Goal: Task Accomplishment & Management: Use online tool/utility

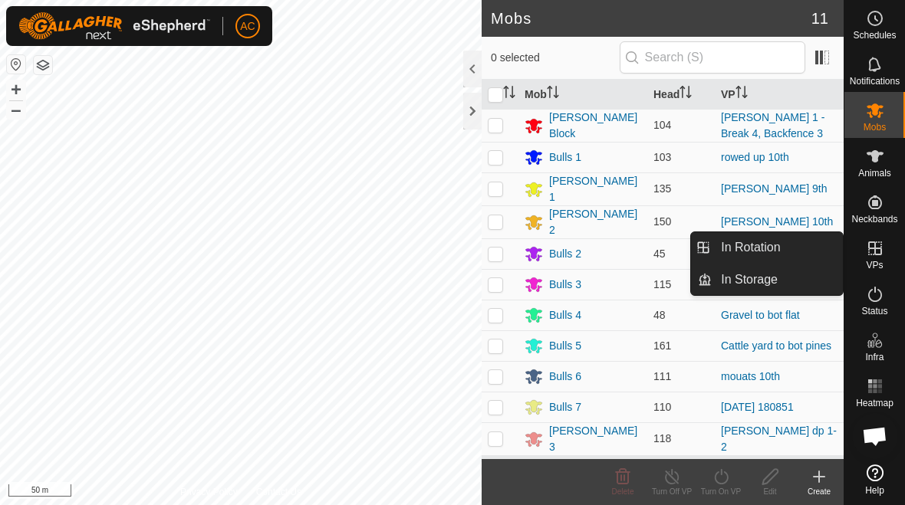
click at [628, 251] on span "In Rotation" at bounding box center [750, 247] width 59 height 18
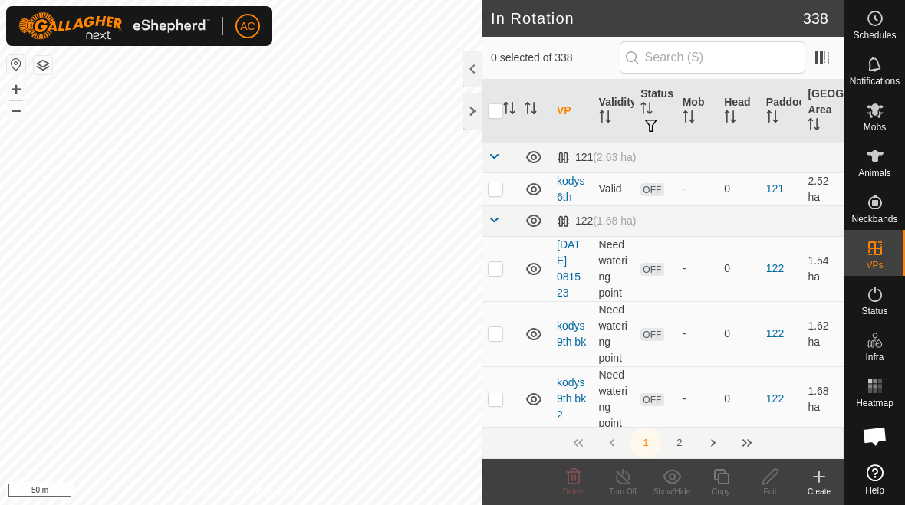
click at [628, 488] on div "Create" at bounding box center [818, 492] width 49 height 12
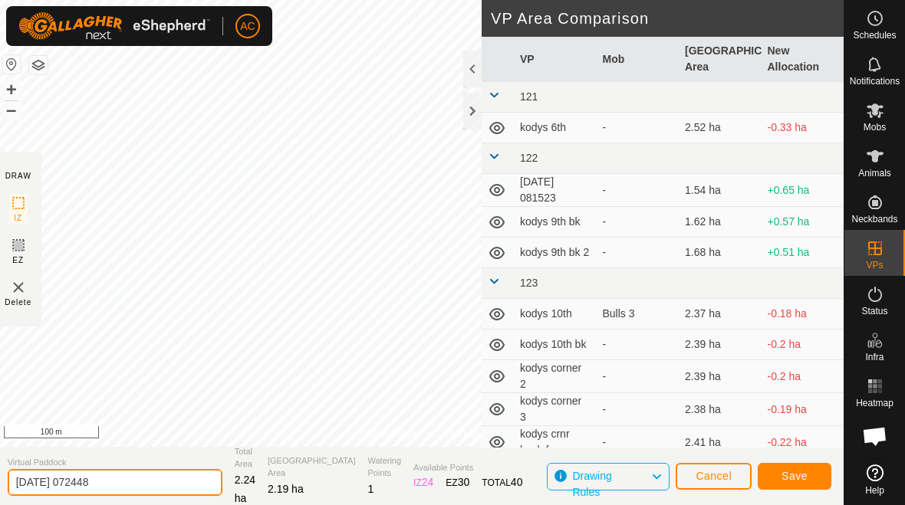
click at [130, 480] on input "[DATE] 072448" at bounding box center [115, 482] width 215 height 27
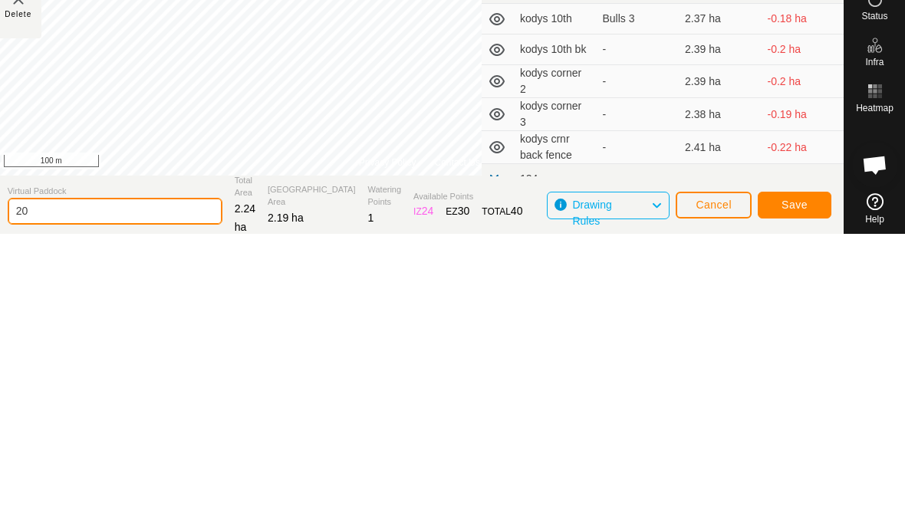
type input "2"
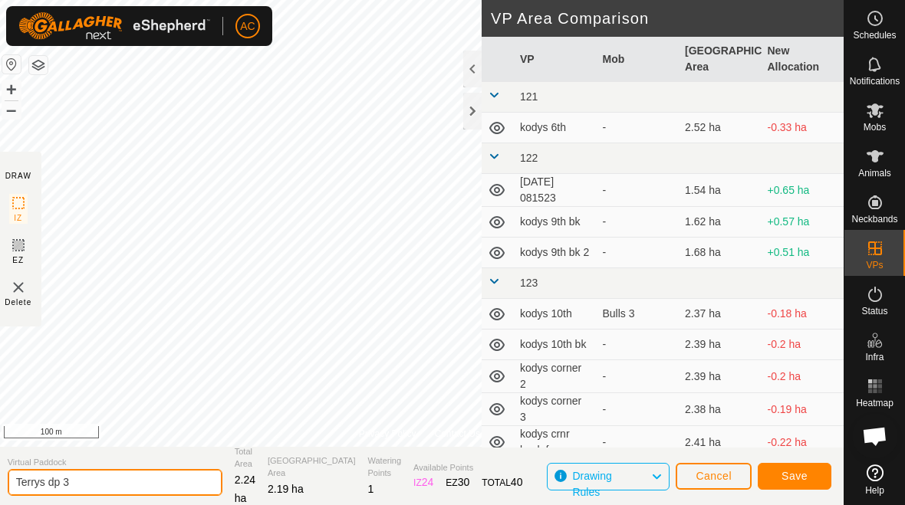
type input "Terrys dp 3"
click at [628, 478] on span "Save" at bounding box center [794, 476] width 26 height 12
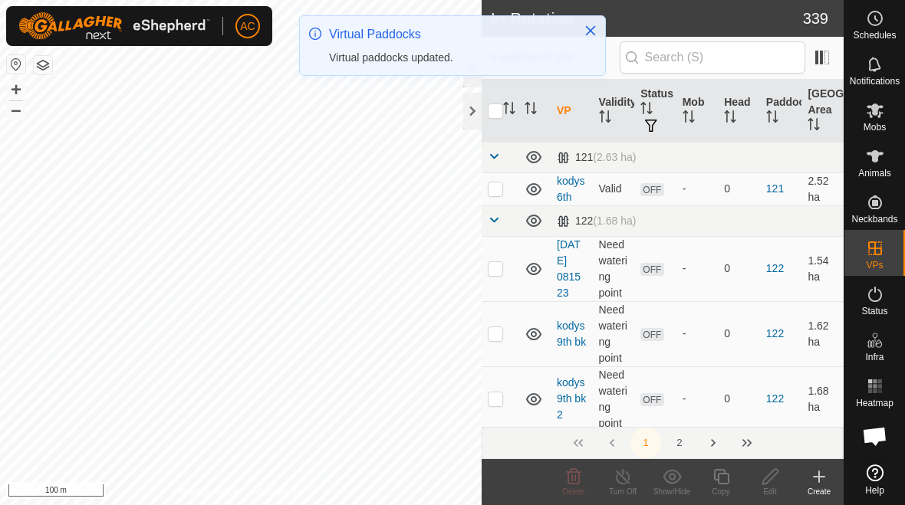
click at [628, 480] on icon at bounding box center [819, 477] width 18 height 18
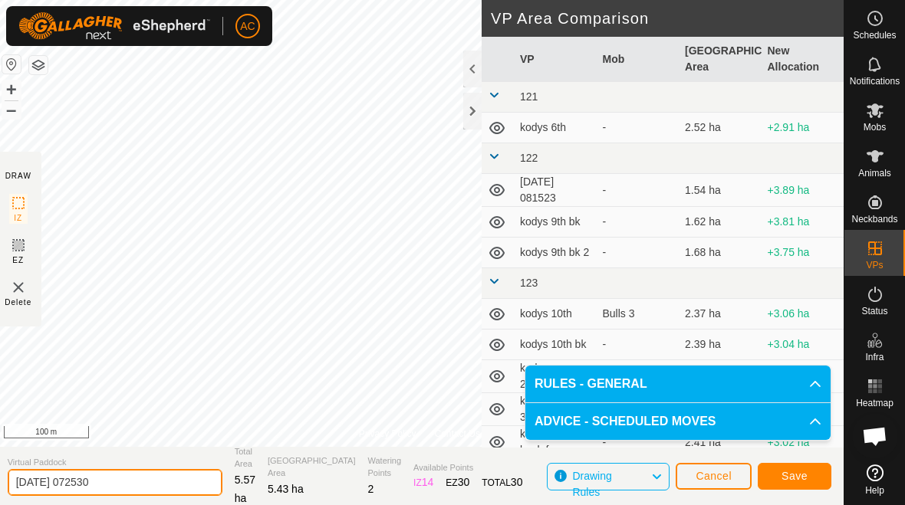
click at [145, 485] on input "[DATE] 072530" at bounding box center [115, 482] width 215 height 27
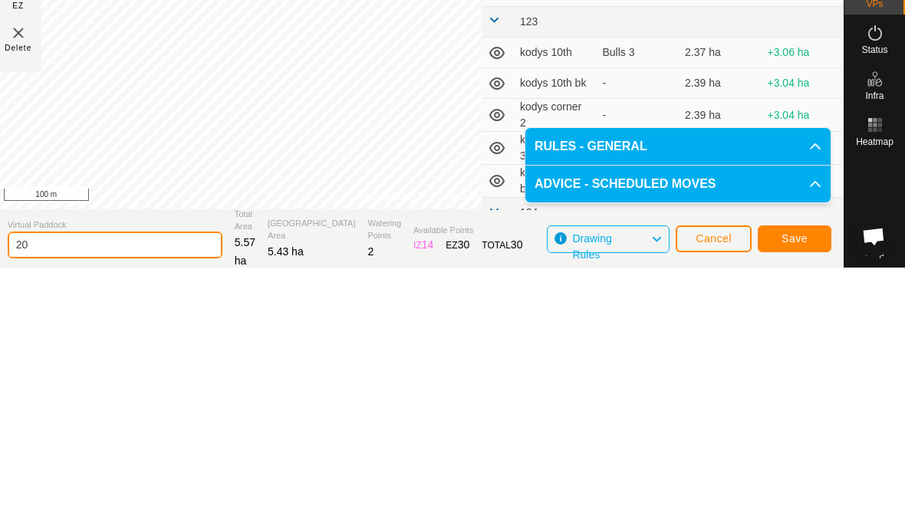
type input "2"
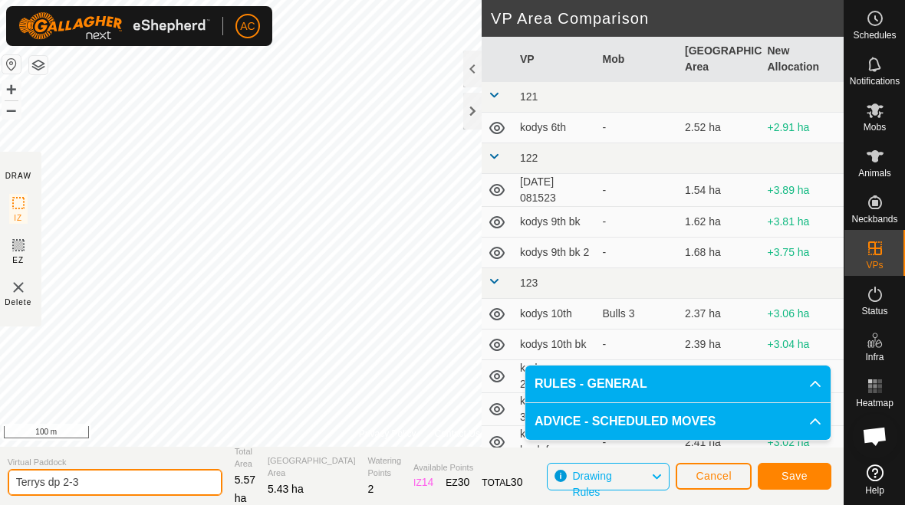
type input "Terrys dp 2-3"
click at [628, 489] on button "Save" at bounding box center [795, 476] width 74 height 27
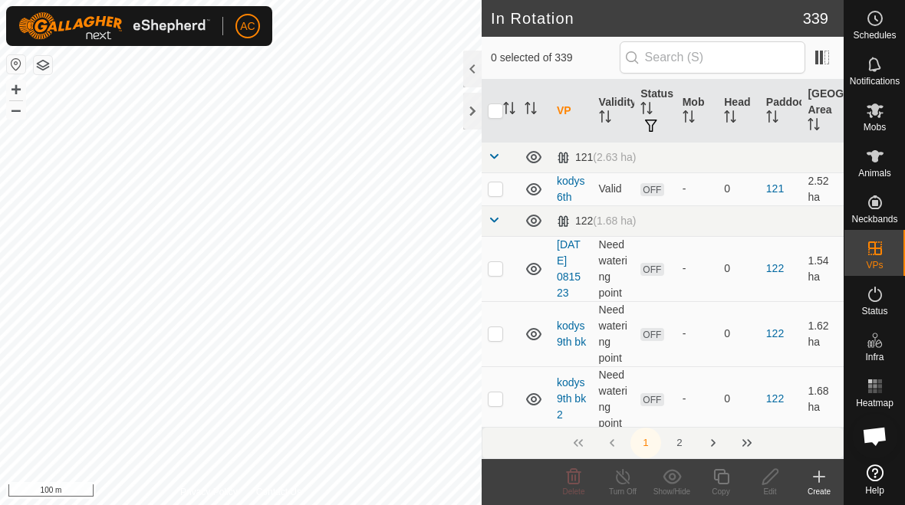
click at [463, 113] on div at bounding box center [472, 111] width 18 height 37
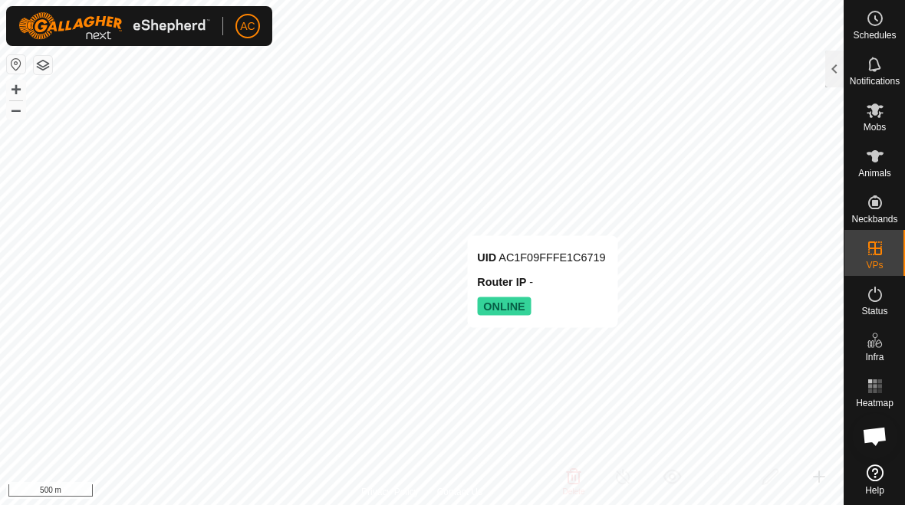
click at [508, 248] on div "UID AC1F09FFFE1C6719" at bounding box center [541, 257] width 128 height 18
